Goal: Task Accomplishment & Management: Manage account settings

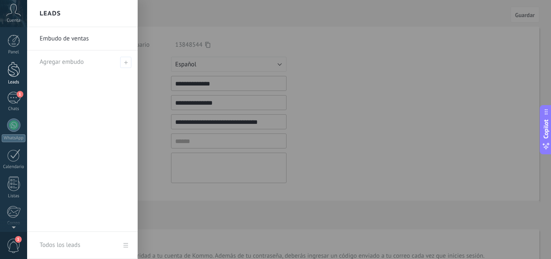
click at [13, 71] on div at bounding box center [14, 69] width 13 height 15
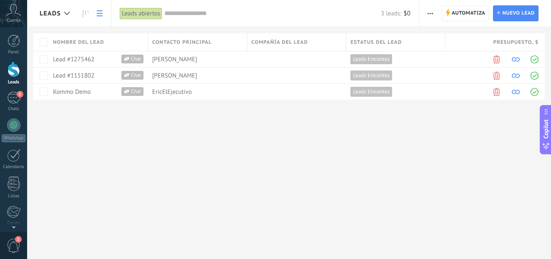
click at [15, 75] on div at bounding box center [14, 69] width 13 height 15
click at [84, 12] on icon at bounding box center [86, 13] width 6 height 7
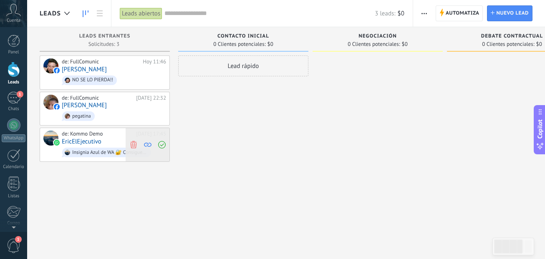
click at [137, 142] on icon at bounding box center [134, 145] width 8 height 8
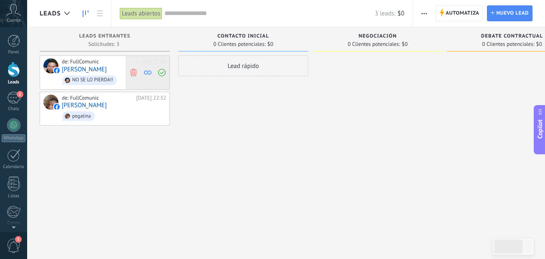
click at [136, 74] on icon at bounding box center [134, 72] width 8 height 8
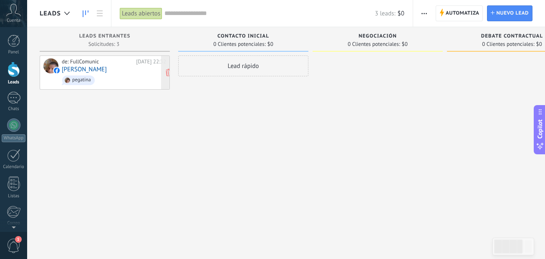
click at [108, 72] on div "de: FullComunic [DATE] 22:32 [PERSON_NAME] pegatina" at bounding box center [114, 72] width 104 height 28
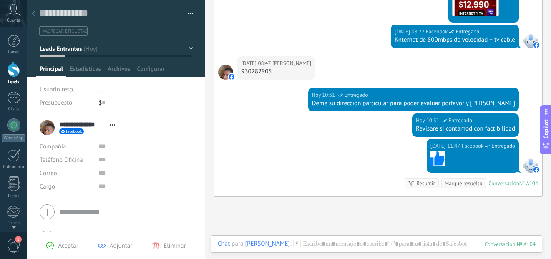
scroll to position [492, 0]
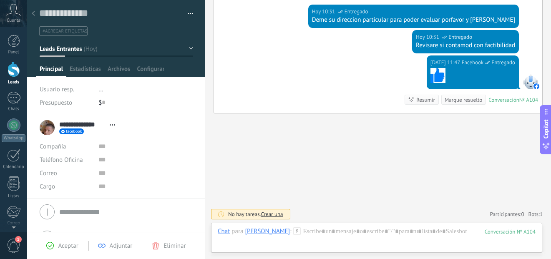
click at [100, 88] on span "..." at bounding box center [100, 90] width 5 height 8
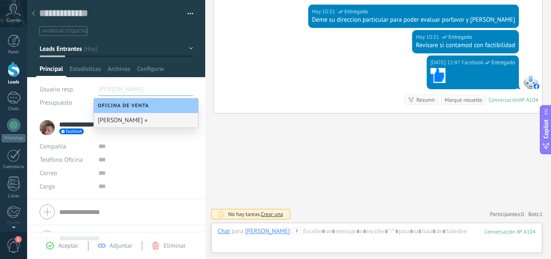
click at [124, 117] on div "[PERSON_NAME]" at bounding box center [146, 120] width 104 height 15
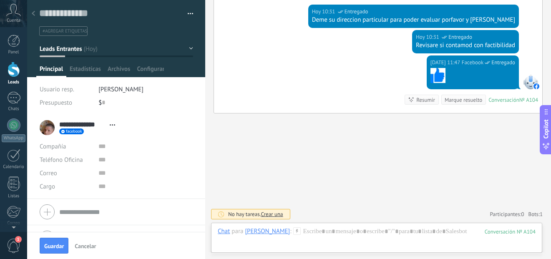
click at [152, 46] on button "Leads Entrantes" at bounding box center [117, 48] width 154 height 15
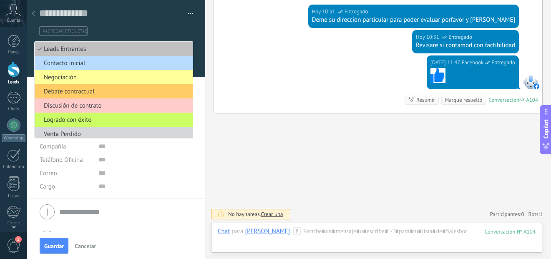
click at [109, 61] on span "Contacto inicial" at bounding box center [113, 63] width 156 height 8
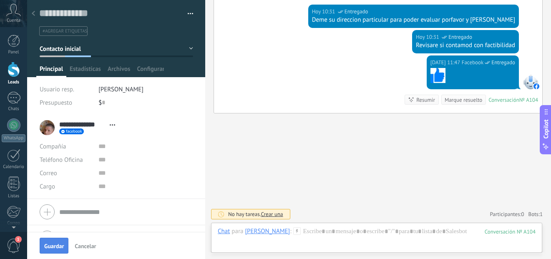
click at [56, 245] on span "Guardar" at bounding box center [54, 246] width 20 height 6
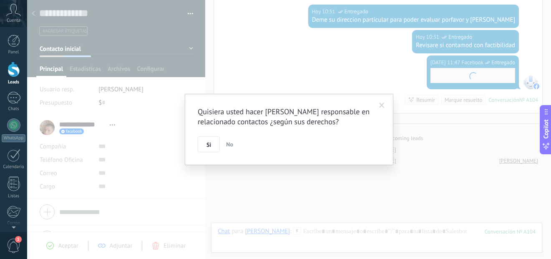
scroll to position [544, 0]
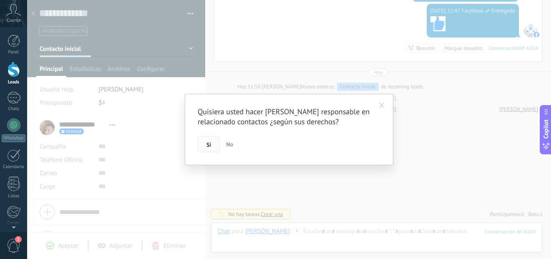
click at [208, 142] on span "Si" at bounding box center [209, 145] width 5 height 6
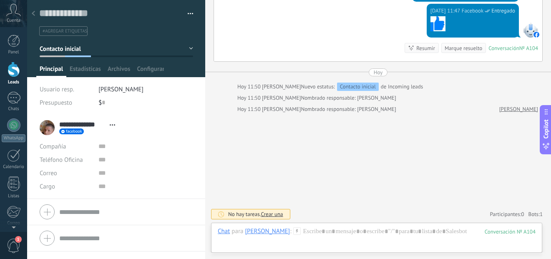
click at [10, 68] on div at bounding box center [14, 69] width 13 height 15
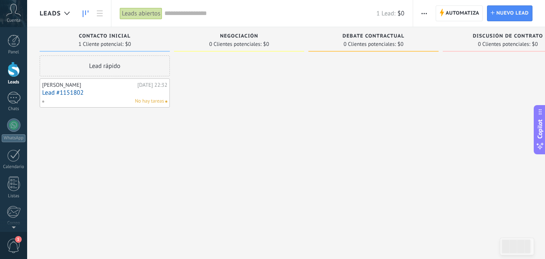
click at [97, 89] on link "Lead #1151802" at bounding box center [104, 92] width 125 height 7
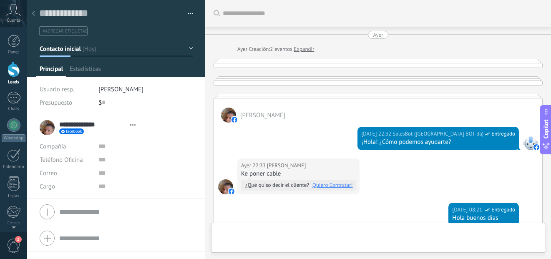
type textarea "**********"
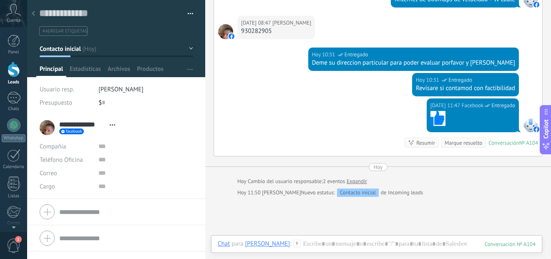
scroll to position [366, 0]
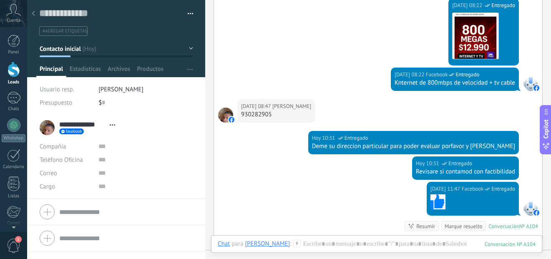
click at [221, 116] on div at bounding box center [225, 115] width 15 height 15
click at [530, 87] on div at bounding box center [530, 83] width 15 height 15
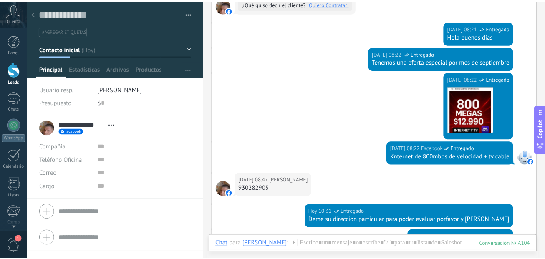
scroll to position [376, 0]
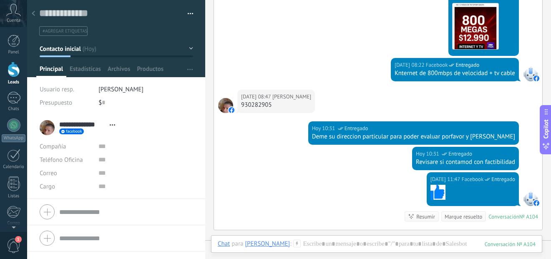
click at [19, 71] on div at bounding box center [14, 69] width 13 height 15
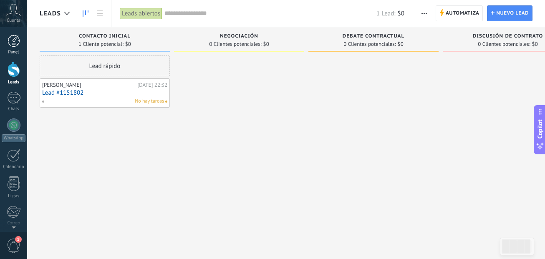
click at [12, 48] on link "Panel" at bounding box center [13, 45] width 27 height 20
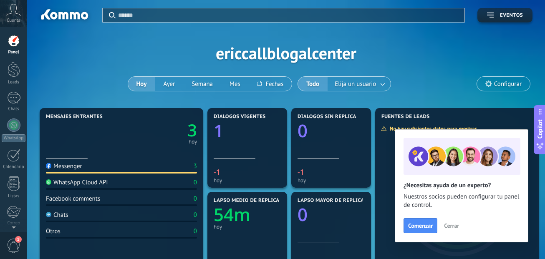
click at [456, 223] on span "Cerrar" at bounding box center [451, 226] width 15 height 6
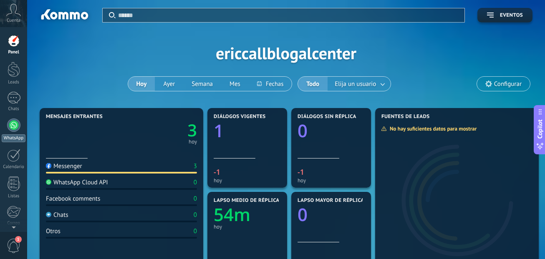
click at [16, 129] on div at bounding box center [13, 125] width 13 height 13
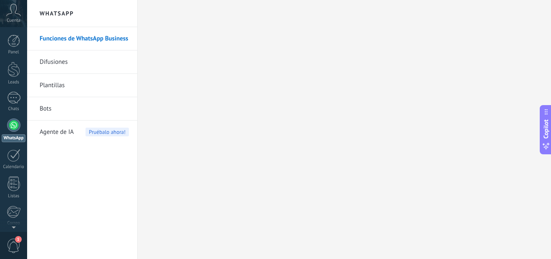
click at [46, 109] on link "Bots" at bounding box center [84, 108] width 89 height 23
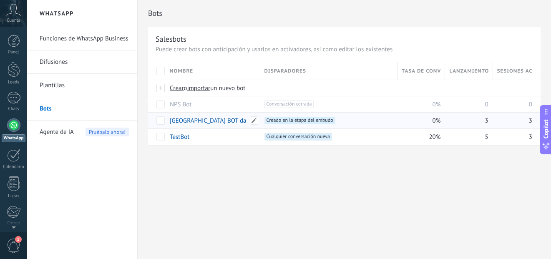
click at [207, 119] on link "[GEOGRAPHIC_DATA] BOT da" at bounding box center [208, 121] width 76 height 8
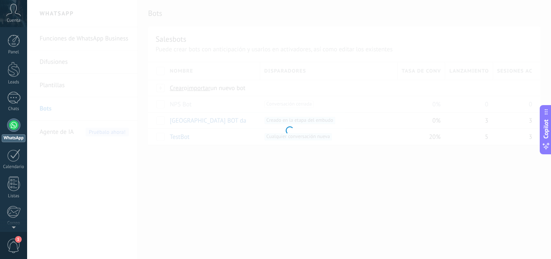
type input "**********"
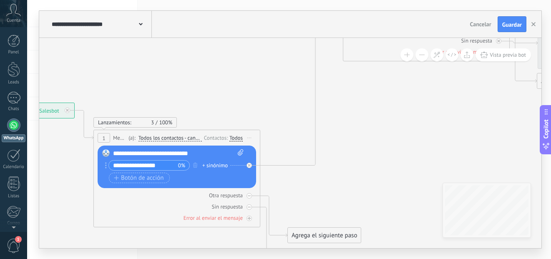
drag, startPoint x: 437, startPoint y: 88, endPoint x: 378, endPoint y: 59, distance: 65.9
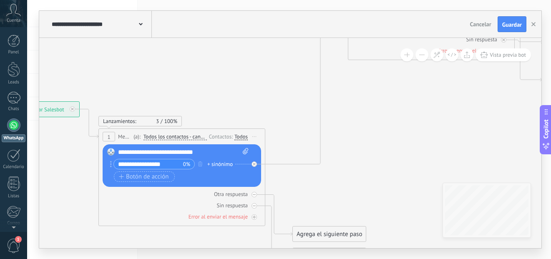
click at [423, 57] on button at bounding box center [422, 54] width 13 height 13
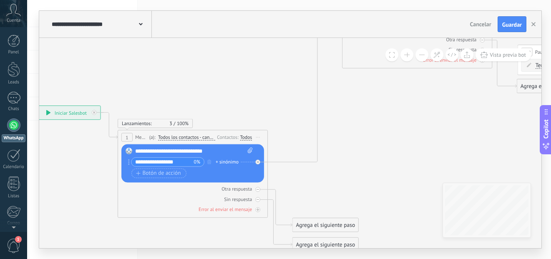
click at [423, 57] on button at bounding box center [422, 54] width 13 height 13
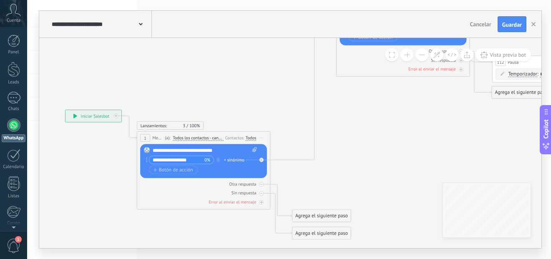
click at [423, 57] on button at bounding box center [422, 54] width 13 height 13
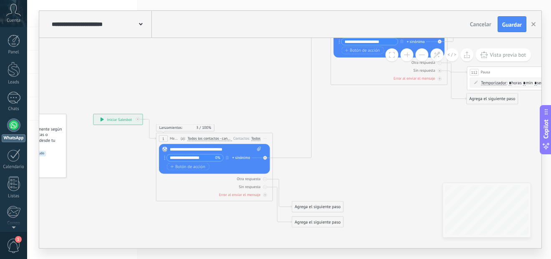
click at [423, 57] on button at bounding box center [422, 54] width 13 height 13
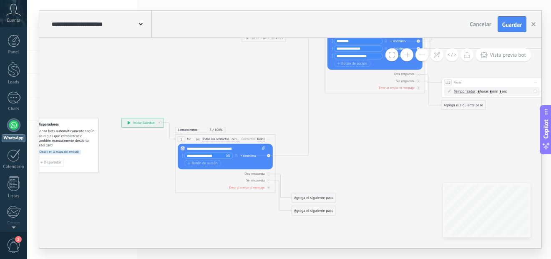
click at [423, 57] on button at bounding box center [422, 54] width 13 height 13
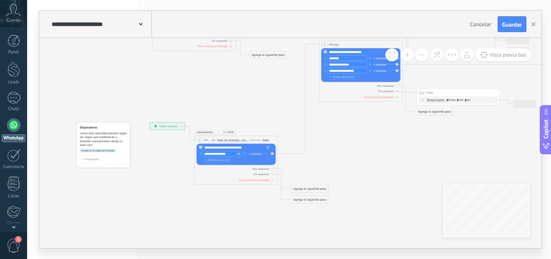
click at [423, 57] on button at bounding box center [422, 54] width 13 height 13
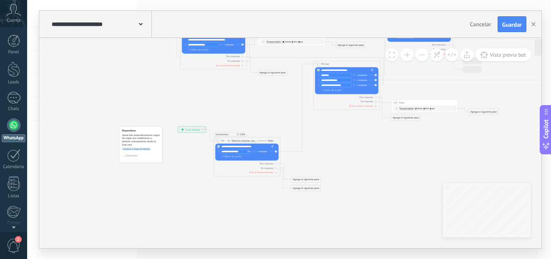
click at [423, 57] on button at bounding box center [422, 54] width 13 height 13
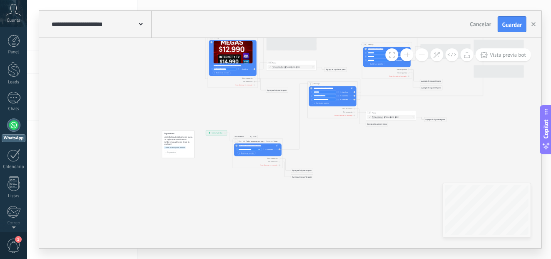
click at [423, 57] on button at bounding box center [422, 54] width 13 height 13
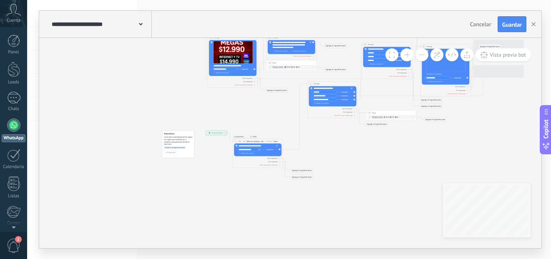
click at [423, 57] on button at bounding box center [422, 54] width 13 height 13
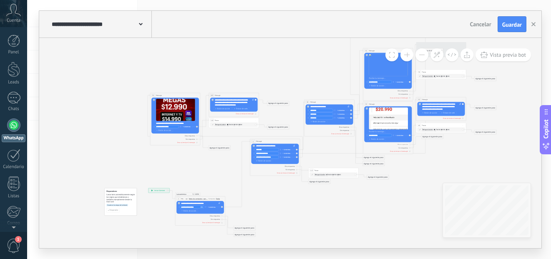
drag, startPoint x: 374, startPoint y: 152, endPoint x: 317, endPoint y: 209, distance: 81.4
click at [317, 209] on icon at bounding box center [415, 80] width 658 height 437
click at [440, 56] on icon at bounding box center [437, 54] width 7 height 7
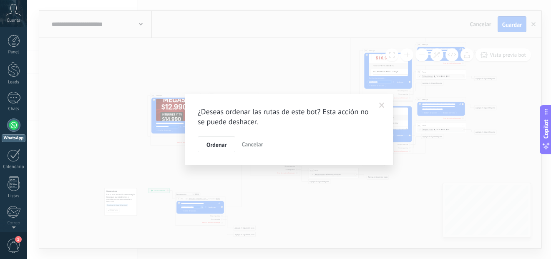
click at [248, 144] on span "Cancelar" at bounding box center [252, 145] width 21 height 8
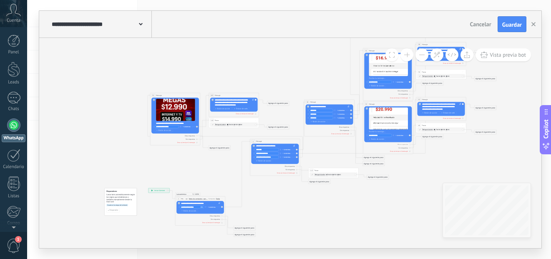
click at [404, 55] on div "Vista previa bot" at bounding box center [459, 54] width 146 height 13
click at [408, 55] on button at bounding box center [407, 54] width 13 height 13
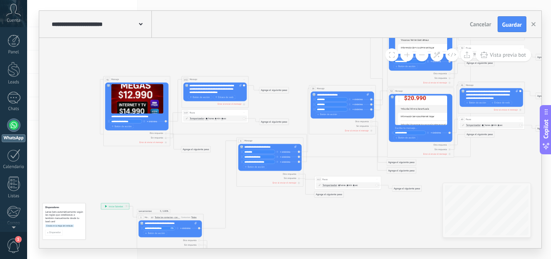
click at [397, 53] on button at bounding box center [392, 54] width 13 height 13
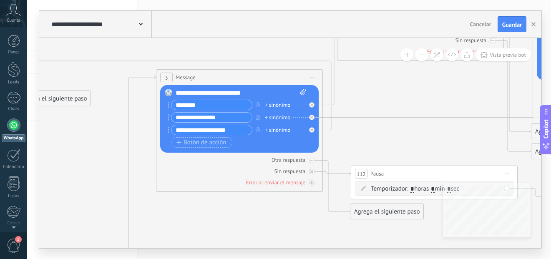
click at [425, 56] on button at bounding box center [422, 54] width 13 height 13
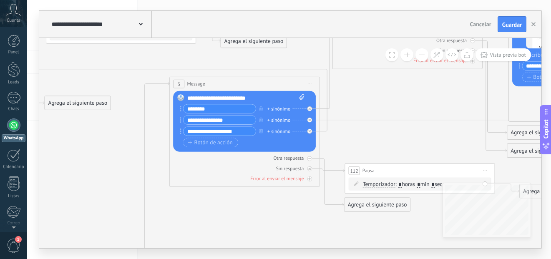
click at [425, 56] on button at bounding box center [422, 54] width 13 height 13
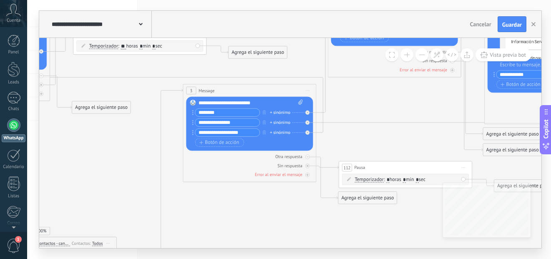
click at [425, 56] on button at bounding box center [422, 54] width 13 height 13
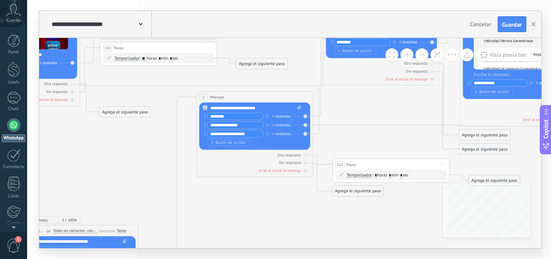
click at [425, 56] on button at bounding box center [422, 54] width 13 height 13
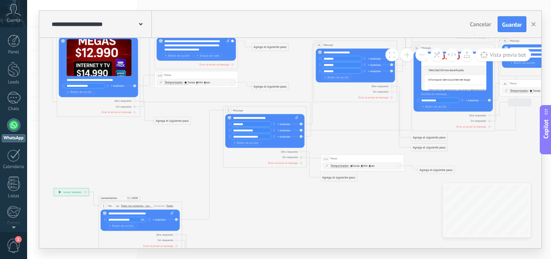
click at [425, 56] on button at bounding box center [422, 54] width 13 height 13
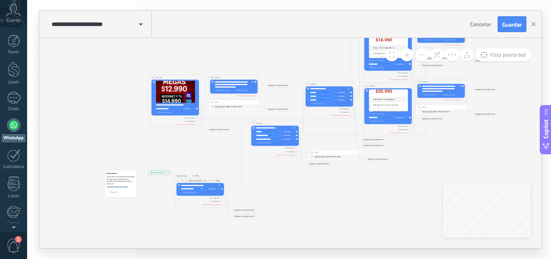
click at [317, 188] on icon at bounding box center [415, 62] width 658 height 437
click at [484, 25] on span "Cancelar" at bounding box center [480, 24] width 21 height 8
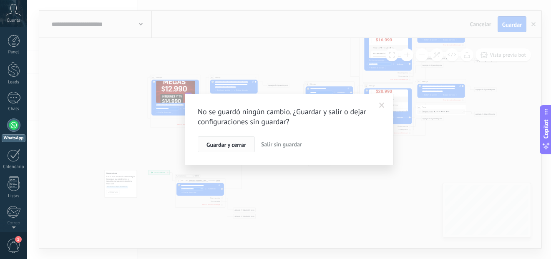
click at [230, 143] on span "Guardar y cerrar" at bounding box center [227, 145] width 40 height 6
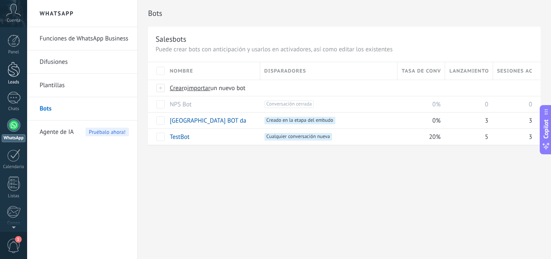
click at [17, 71] on div at bounding box center [14, 69] width 13 height 15
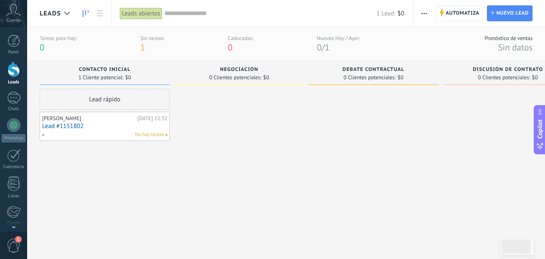
click at [109, 124] on link "Lead #1151802" at bounding box center [104, 126] width 125 height 7
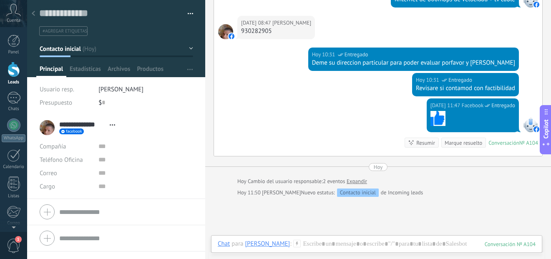
scroll to position [408, 0]
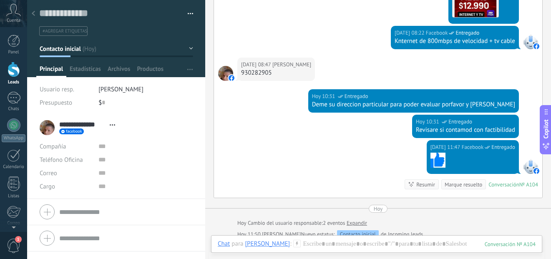
click at [8, 75] on div at bounding box center [14, 69] width 13 height 15
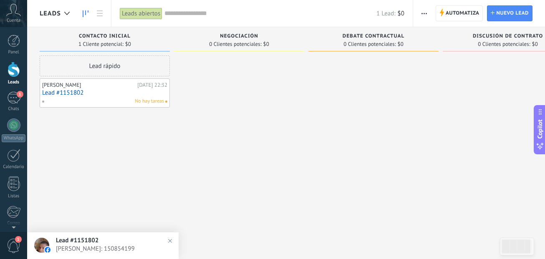
click at [73, 259] on link "Lead #1151802 [DATE] 13:51 [PERSON_NAME]: 150854199" at bounding box center [102, 245] width 151 height 27
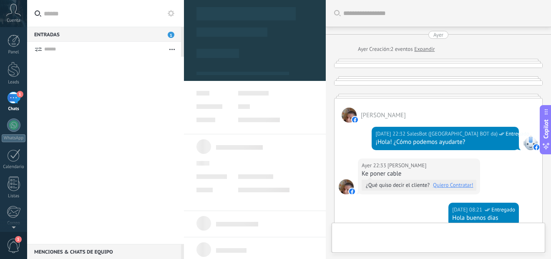
type textarea "**********"
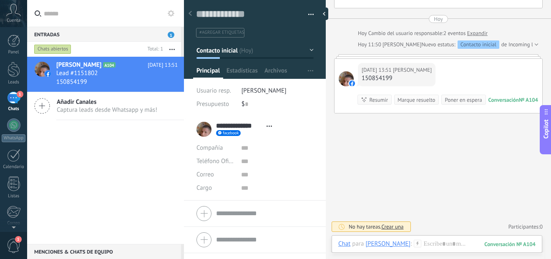
scroll to position [636, 0]
click at [73, 158] on div "[PERSON_NAME] A104 [DATE] 13:51 Lead #1151802 150854199 Añadir Canales Captura …" at bounding box center [105, 150] width 157 height 187
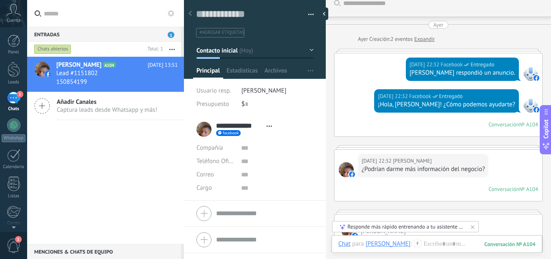
scroll to position [0, 0]
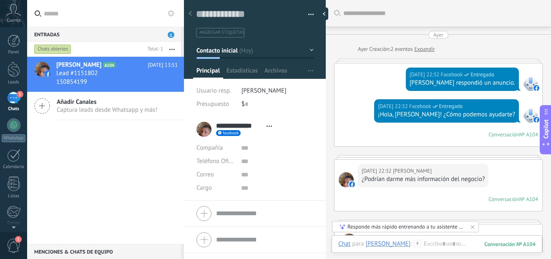
click at [424, 200] on div "[DATE] 22:32 [PERSON_NAME] ¿Podrían darme más información del negocio? Conversa…" at bounding box center [439, 185] width 208 height 51
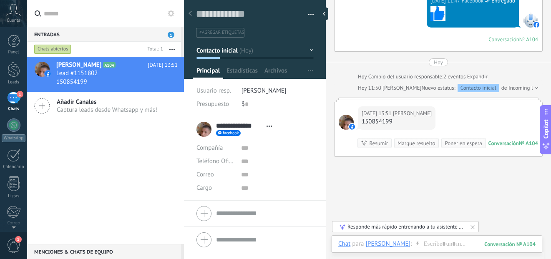
scroll to position [636, 0]
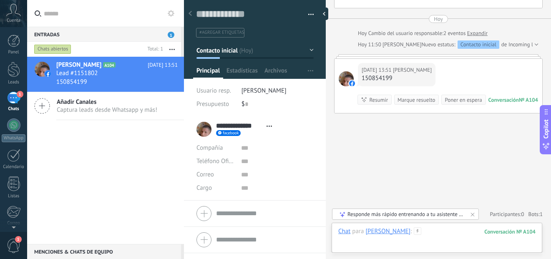
click at [429, 234] on div at bounding box center [436, 239] width 197 height 25
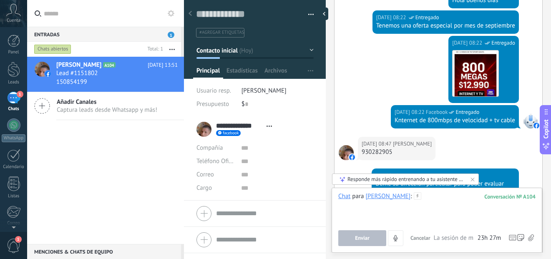
scroll to position [427, 0]
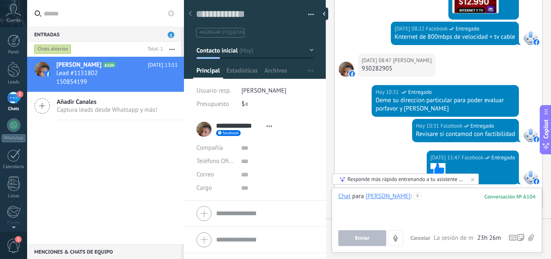
click at [434, 198] on div at bounding box center [436, 208] width 197 height 32
click at [338, 85] on div "[DATE] 08:47 [PERSON_NAME] 930282905" at bounding box center [439, 69] width 208 height 32
click at [445, 197] on div at bounding box center [436, 208] width 197 height 32
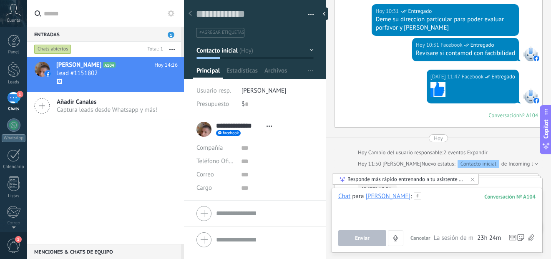
scroll to position [642, 0]
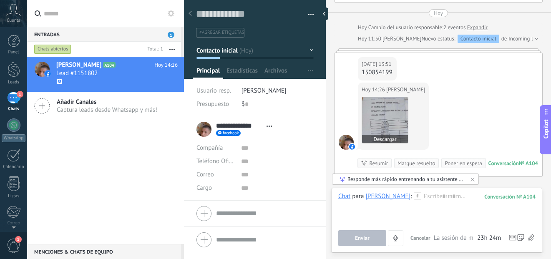
click at [391, 128] on img at bounding box center [385, 120] width 46 height 46
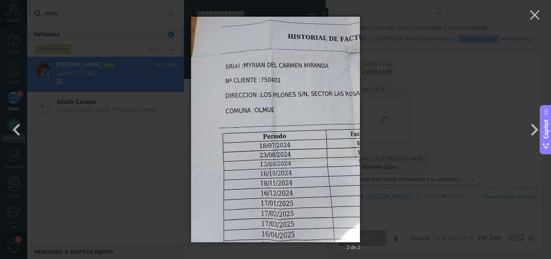
scroll to position [687, 0]
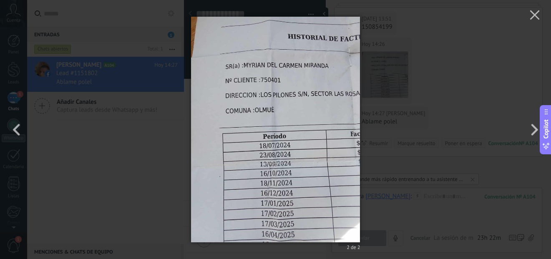
click at [143, 80] on div "2 de 2" at bounding box center [275, 129] width 551 height 259
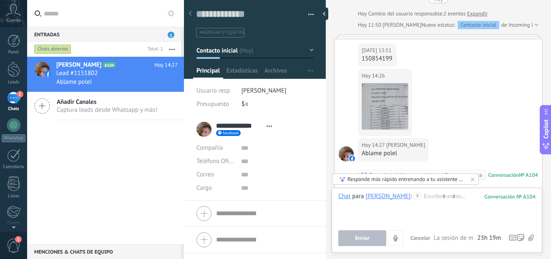
scroll to position [739, 0]
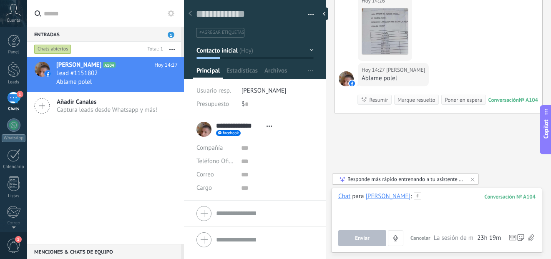
click at [449, 195] on div at bounding box center [436, 208] width 197 height 32
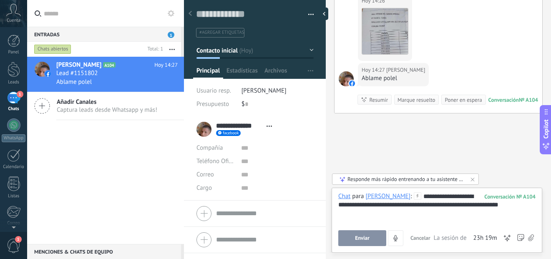
click at [361, 237] on span "Enviar" at bounding box center [362, 238] width 15 height 6
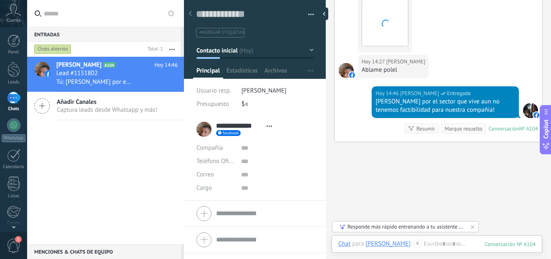
scroll to position [776, 0]
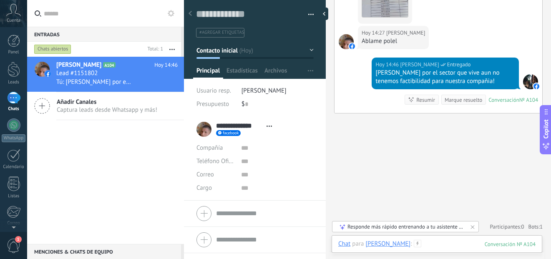
click at [451, 245] on div at bounding box center [436, 252] width 197 height 25
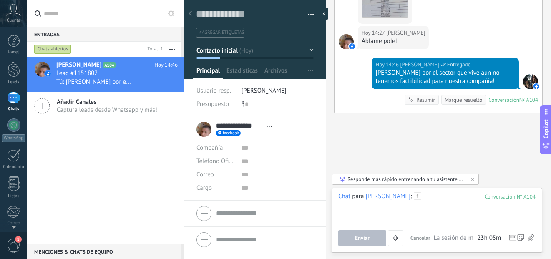
click at [438, 199] on div at bounding box center [436, 208] width 197 height 32
click at [490, 237] on span "23h 05m" at bounding box center [489, 238] width 24 height 8
click at [437, 199] on div at bounding box center [436, 208] width 197 height 32
click at [375, 206] on div "**********" at bounding box center [436, 208] width 197 height 32
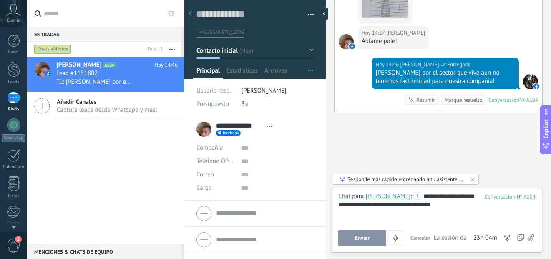
click at [364, 242] on button "Enviar" at bounding box center [362, 238] width 48 height 16
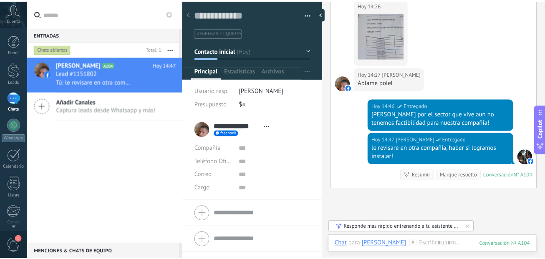
scroll to position [810, 0]
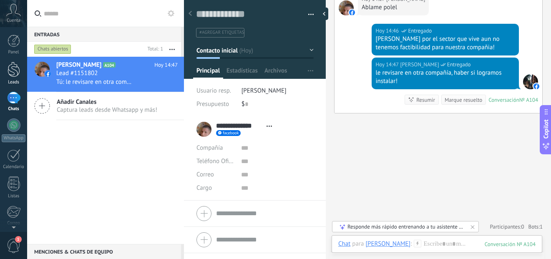
click at [11, 78] on link "Leads" at bounding box center [13, 73] width 27 height 23
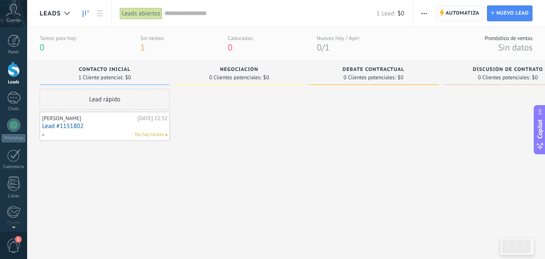
click at [457, 11] on span "Automatiza" at bounding box center [463, 13] width 34 height 15
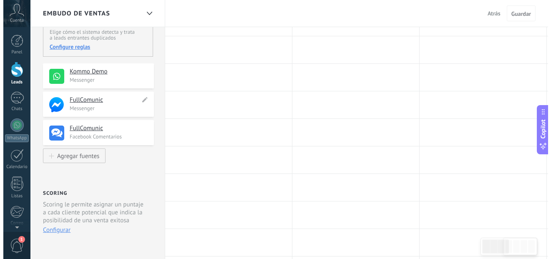
scroll to position [42, 0]
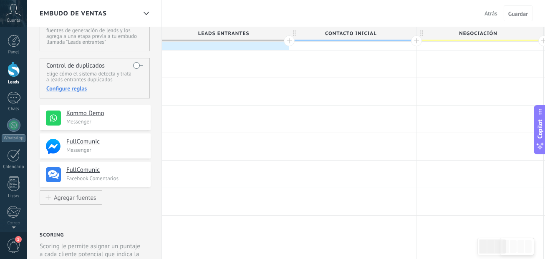
click at [131, 116] on h4 "Kommo Demo" at bounding box center [105, 113] width 78 height 8
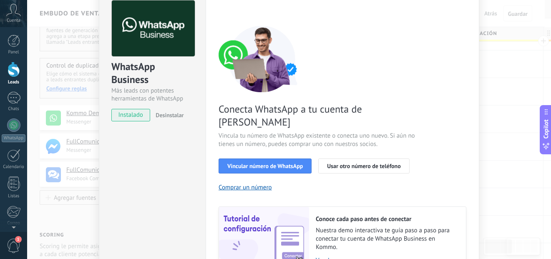
scroll to position [83, 0]
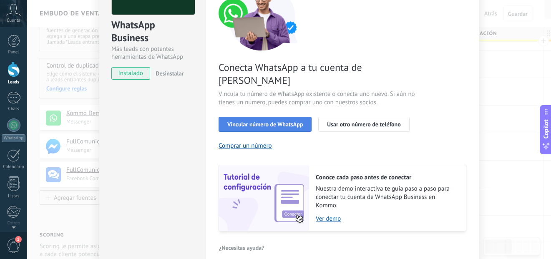
click at [285, 121] on span "Vincular número de WhatsApp" at bounding box center [265, 124] width 76 height 6
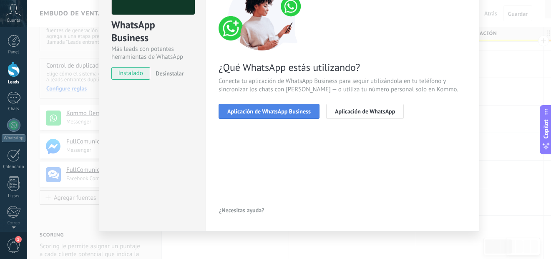
click at [293, 113] on span "Aplicación de WhatsApp Business" at bounding box center [268, 112] width 83 height 6
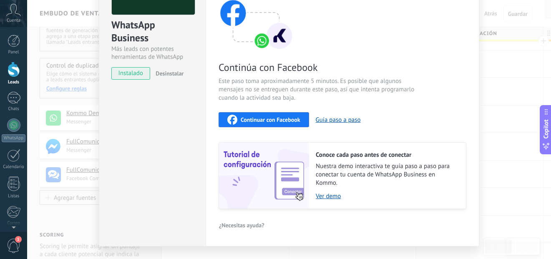
click at [284, 120] on span "Continuar con Facebook" at bounding box center [271, 120] width 60 height 6
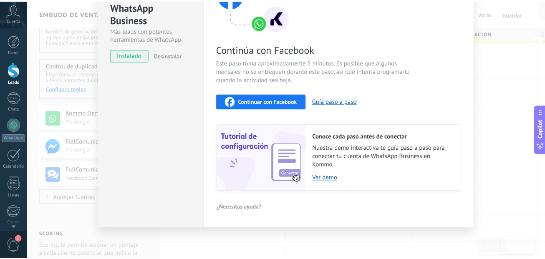
scroll to position [0, 0]
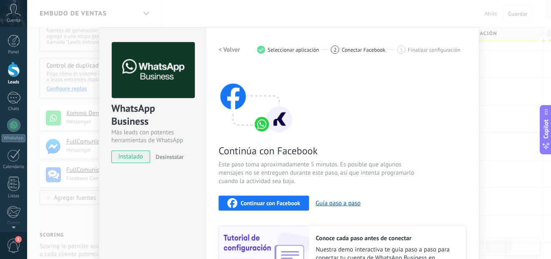
click at [513, 92] on div "WhatsApp Business Más leads con potentes herramientas de WhatsApp instalado Des…" at bounding box center [289, 129] width 524 height 259
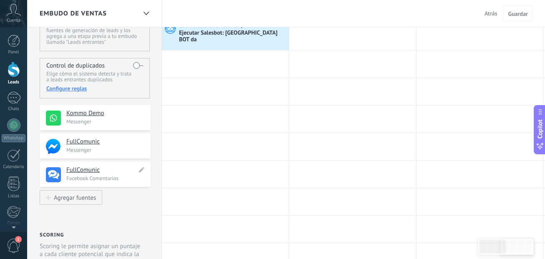
scroll to position [83, 0]
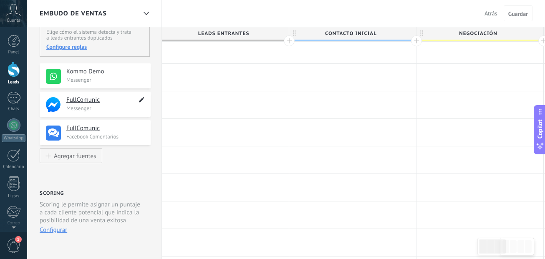
click at [141, 101] on use at bounding box center [141, 99] width 5 height 5
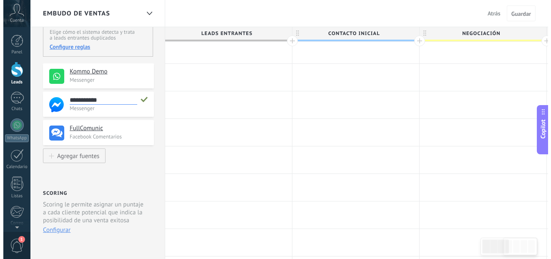
scroll to position [8, 0]
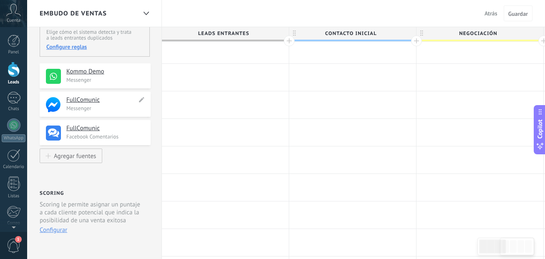
click at [114, 109] on p "Messenger" at bounding box center [105, 108] width 79 height 7
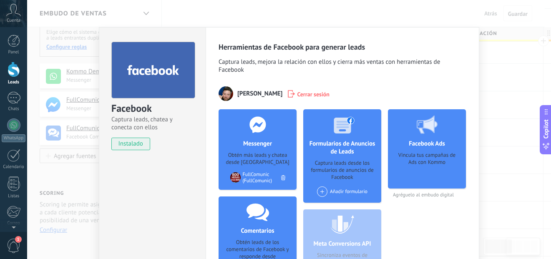
scroll to position [42, 0]
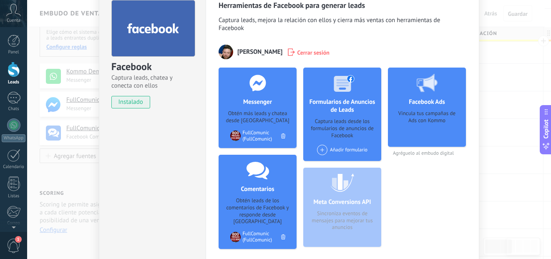
click at [321, 145] on span at bounding box center [322, 150] width 10 height 10
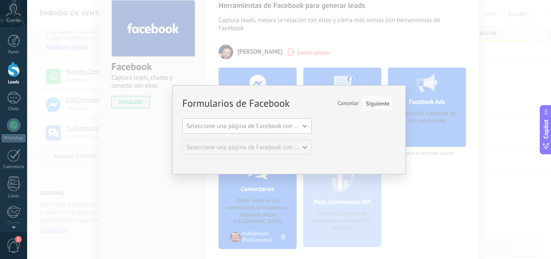
click at [301, 128] on span "Seleccione una página de Facebook con formas" at bounding box center [250, 126] width 126 height 8
click at [257, 139] on span "FullComunic" at bounding box center [242, 140] width 131 height 8
click at [384, 103] on span "Siguiente" at bounding box center [378, 104] width 24 height 6
click at [349, 106] on span "Cancelar" at bounding box center [348, 103] width 21 height 8
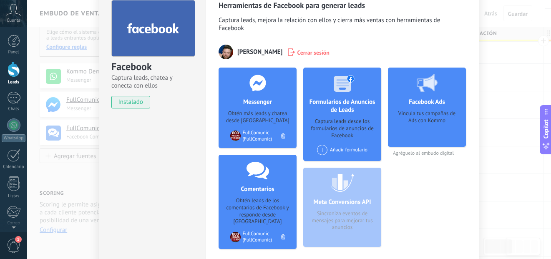
click at [59, 127] on div "Facebook Captura leads, chatea y conecta con ellos instalado Desinstalar Herram…" at bounding box center [289, 129] width 524 height 259
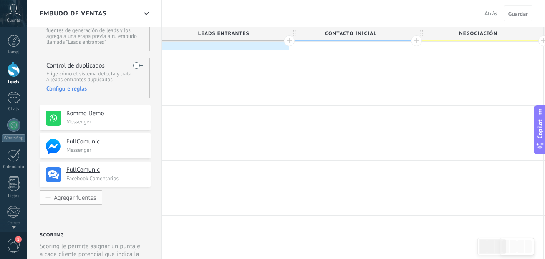
click at [86, 199] on div "Agregar fuentes" at bounding box center [75, 197] width 42 height 7
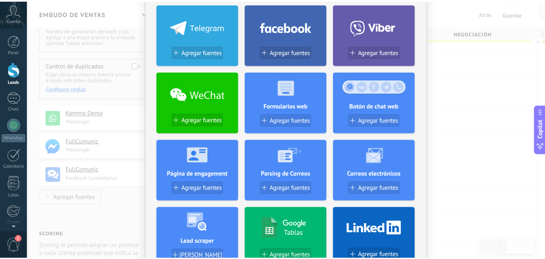
scroll to position [0, 0]
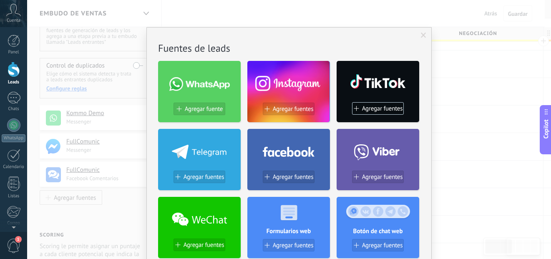
click at [114, 158] on div "No hay resultados Fuentes de leads Agregar fuente Agregar fuentes Agregar fuent…" at bounding box center [289, 129] width 524 height 259
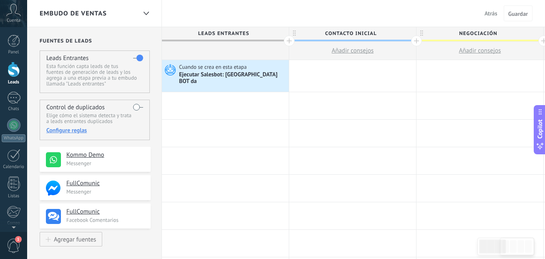
click at [16, 91] on div "Panel Leads 1 Chats WhatsApp Clientes" at bounding box center [13, 177] width 27 height 285
click at [14, 103] on div "1" at bounding box center [13, 98] width 13 height 12
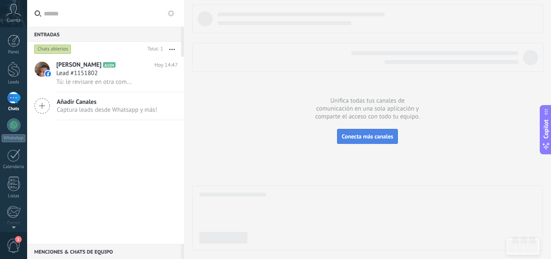
click at [367, 134] on span "Conecta más canales" at bounding box center [367, 137] width 51 height 8
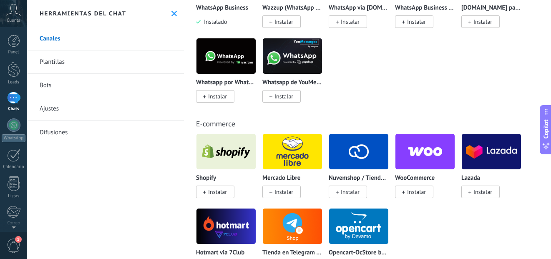
scroll to position [417, 0]
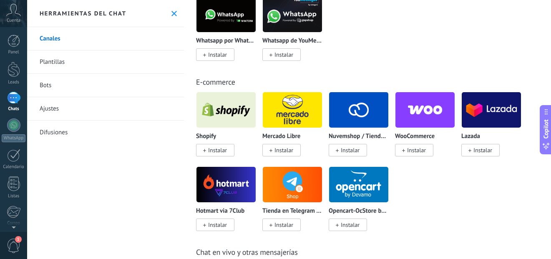
click at [283, 152] on span "Instalar" at bounding box center [284, 150] width 19 height 8
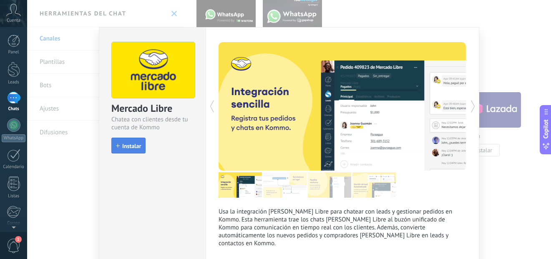
click at [127, 148] on span "Instalar" at bounding box center [131, 146] width 19 height 6
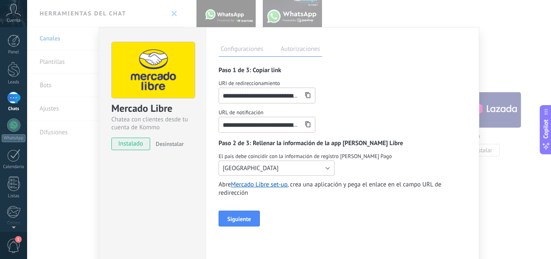
click at [296, 166] on button "[GEOGRAPHIC_DATA]" at bounding box center [277, 168] width 116 height 15
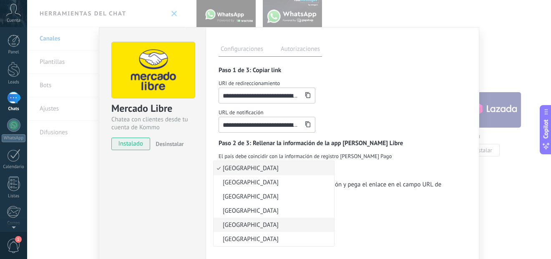
click at [258, 222] on span "[GEOGRAPHIC_DATA]" at bounding box center [273, 225] width 118 height 8
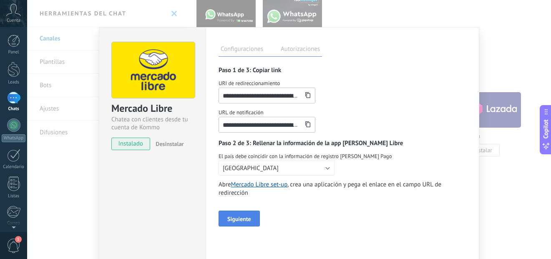
click at [236, 222] on span "Siguiente" at bounding box center [239, 219] width 24 height 6
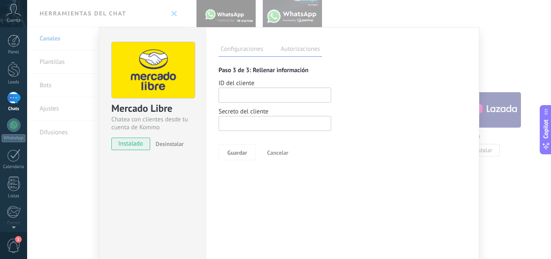
click at [252, 90] on input "number" at bounding box center [275, 95] width 113 height 15
click at [477, 14] on div "Mercado Libre Chatea con clientes desde tu cuenta de Kommo instalado Desinstala…" at bounding box center [289, 129] width 524 height 259
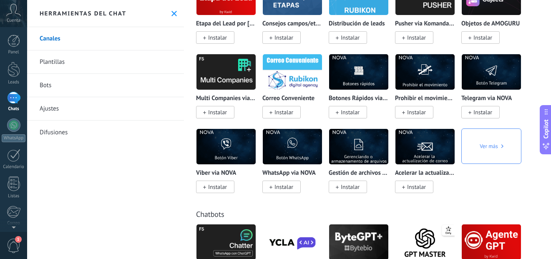
scroll to position [2254, 0]
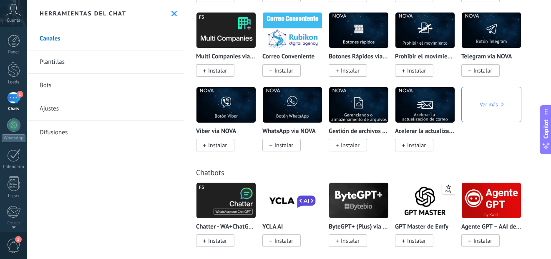
click at [167, 13] on div "Herramientas del chat" at bounding box center [105, 13] width 157 height 27
click at [15, 69] on div at bounding box center [14, 69] width 13 height 15
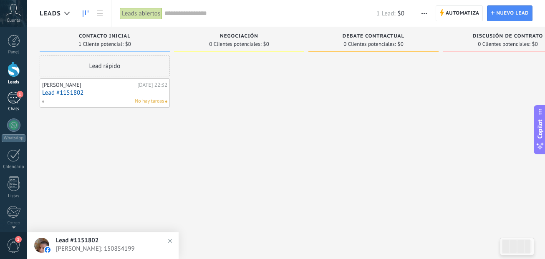
click at [10, 99] on div "1" at bounding box center [13, 98] width 13 height 12
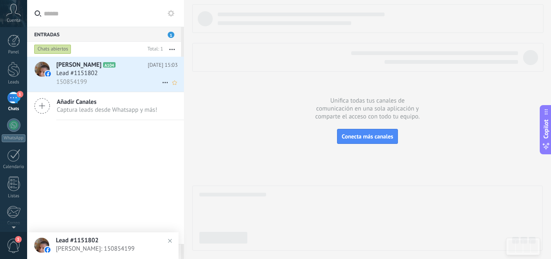
click at [113, 76] on div "Lead #1151802" at bounding box center [116, 73] width 121 height 8
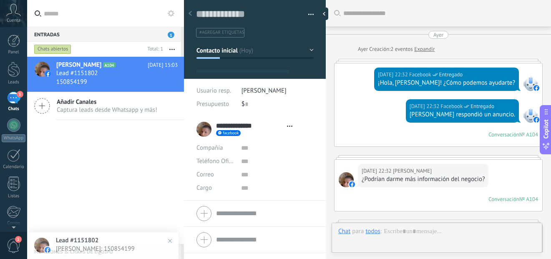
scroll to position [847, 0]
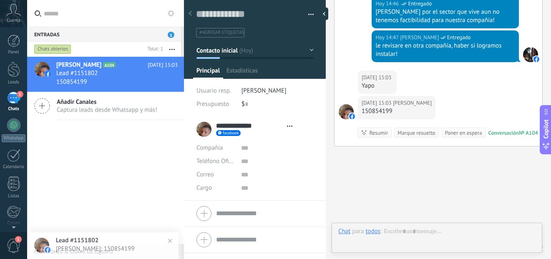
type textarea "**********"
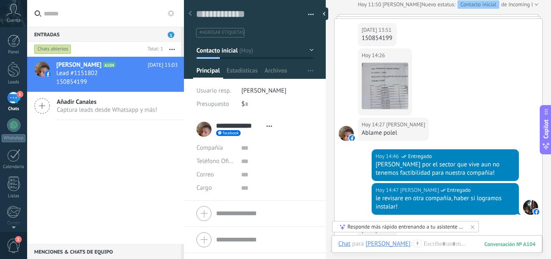
scroll to position [862, 0]
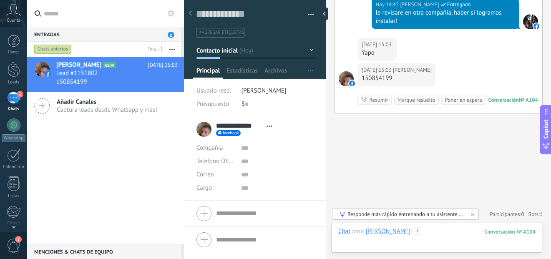
click at [437, 232] on div at bounding box center [436, 239] width 197 height 25
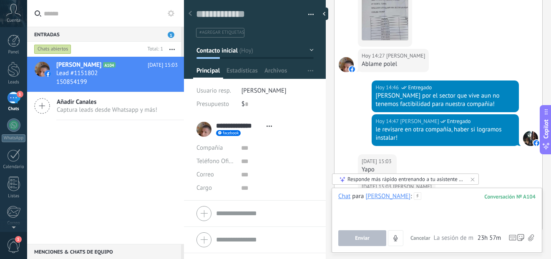
scroll to position [695, 0]
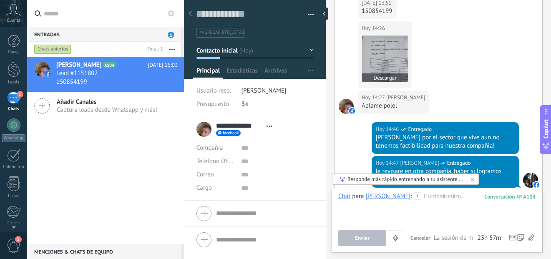
click at [386, 71] on img at bounding box center [385, 59] width 46 height 46
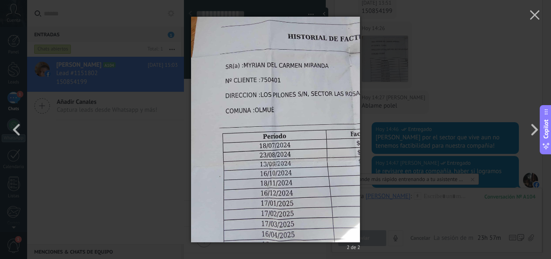
click at [421, 70] on div "2 de 2" at bounding box center [275, 129] width 551 height 259
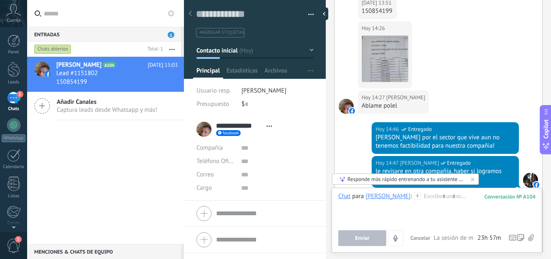
scroll to position [862, 0]
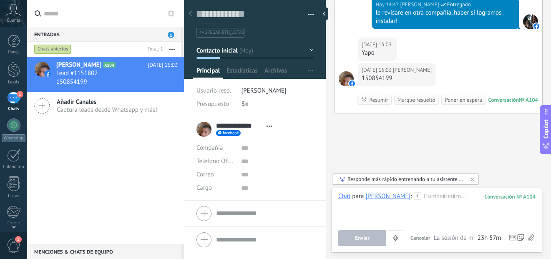
click at [416, 100] on div "Marque resuelto" at bounding box center [417, 100] width 38 height 8
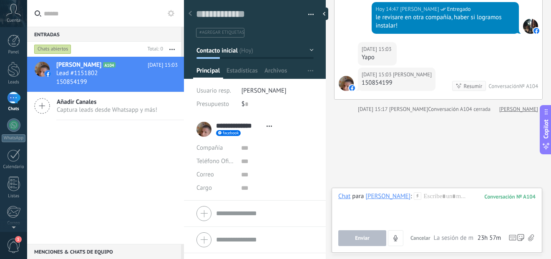
scroll to position [857, 0]
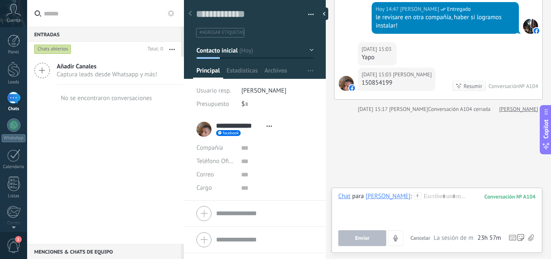
click at [296, 49] on button "Contacto inicial" at bounding box center [255, 50] width 117 height 15
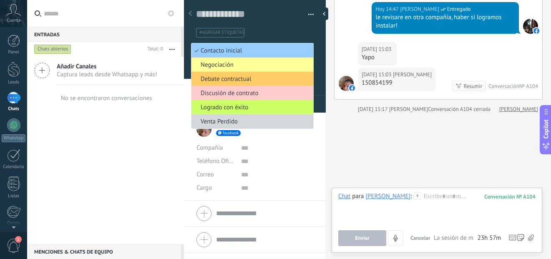
click at [315, 73] on div "Productos Configurar" at bounding box center [316, 71] width 22 height 16
click at [317, 55] on div at bounding box center [255, 37] width 142 height 84
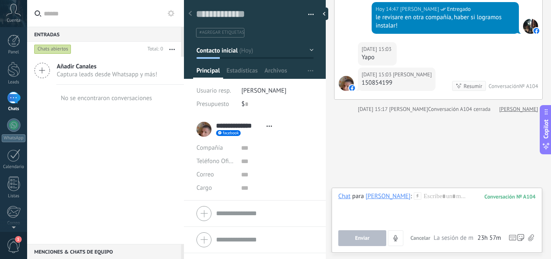
click at [308, 15] on span "button" at bounding box center [311, 16] width 6 height 2
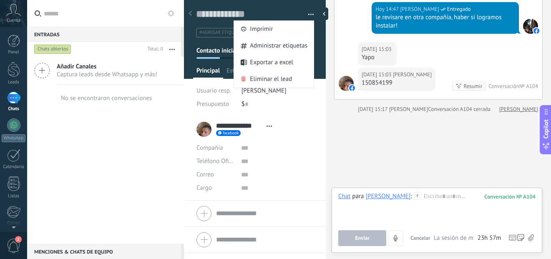
click at [308, 14] on button "button" at bounding box center [308, 14] width 12 height 13
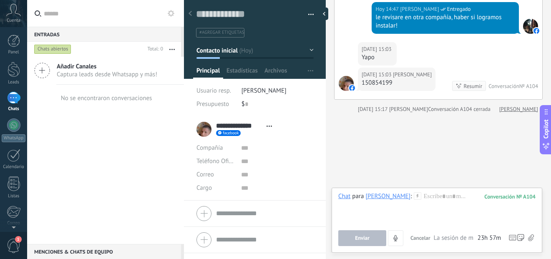
drag, startPoint x: 87, startPoint y: 144, endPoint x: 44, endPoint y: 107, distance: 56.5
click at [86, 142] on div "Añadir Canales Captura leads desde Whatsapp y más! No se encontraron conversaci…" at bounding box center [105, 150] width 157 height 187
click at [13, 97] on div "1" at bounding box center [13, 98] width 13 height 12
